Goal: Task Accomplishment & Management: Use online tool/utility

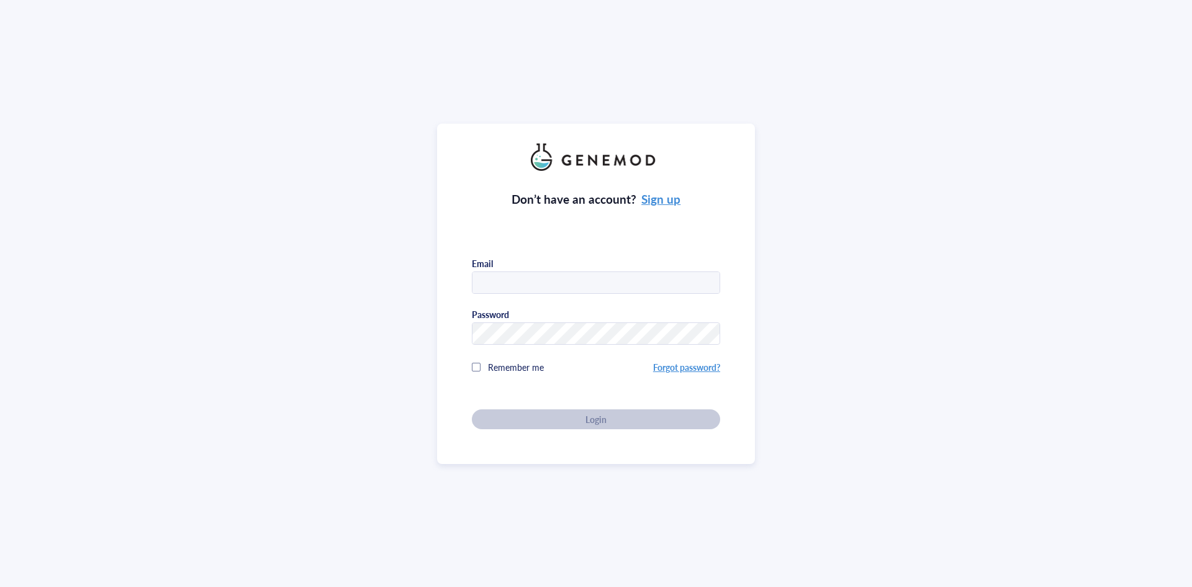
type input "[PERSON_NAME][EMAIL_ADDRESS][PERSON_NAME][DOMAIN_NAME]"
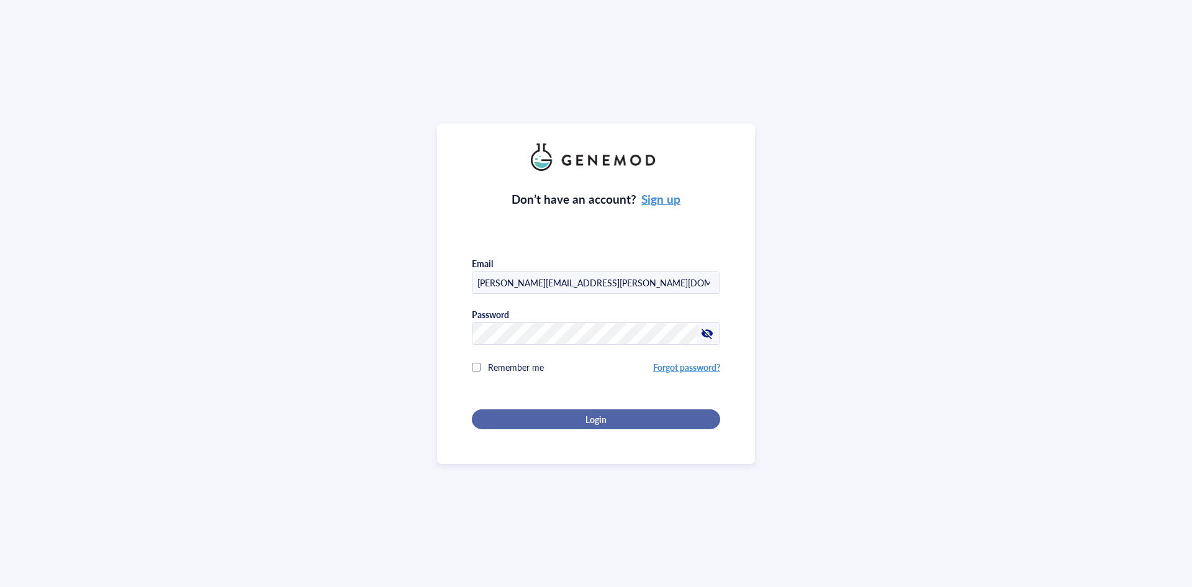
click at [599, 420] on span "Login" at bounding box center [595, 418] width 21 height 11
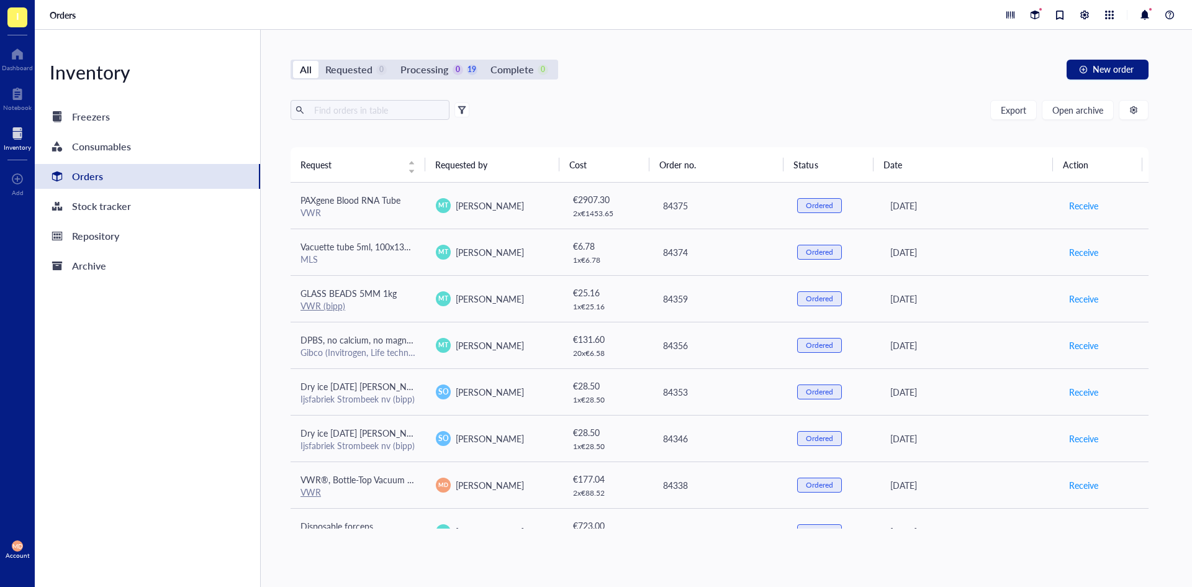
drag, startPoint x: 896, startPoint y: 93, endPoint x: 891, endPoint y: 96, distance: 6.4
click at [891, 95] on div "All Requested 0 Processing 0 19 Complete 0 New order Export Open archive Reques…" at bounding box center [719, 308] width 917 height 557
